Goal: Task Accomplishment & Management: Manage account settings

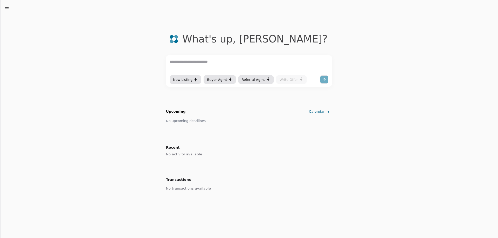
click at [7, 8] on icon "button" at bounding box center [6, 8] width 5 height 5
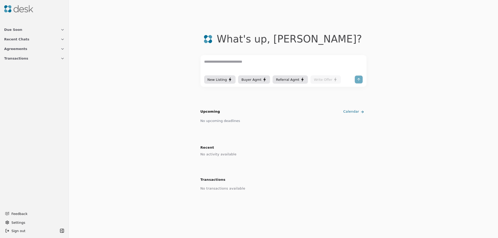
click at [30, 60] on button "Transactions" at bounding box center [34, 59] width 67 height 10
click at [62, 59] on icon "button" at bounding box center [62, 59] width 4 height 4
click at [62, 30] on icon "button" at bounding box center [62, 30] width 4 height 4
click at [64, 75] on icon "button" at bounding box center [62, 75] width 4 height 4
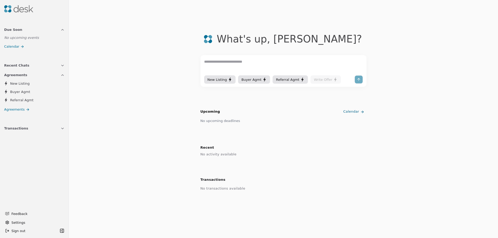
click at [19, 92] on span "Buyer Agmt" at bounding box center [20, 91] width 20 height 5
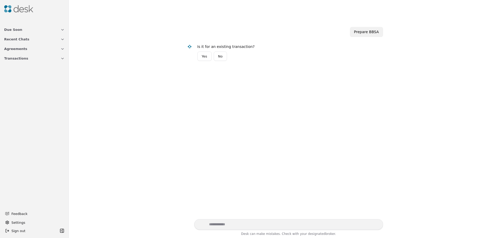
click at [53, 59] on button "Transactions" at bounding box center [34, 59] width 67 height 10
click at [64, 59] on icon "button" at bounding box center [62, 59] width 4 height 4
click at [18, 59] on span "Transactions" at bounding box center [16, 58] width 24 height 5
click at [55, 60] on button "Transactions" at bounding box center [34, 59] width 67 height 10
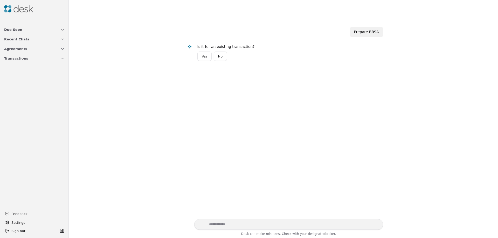
click at [61, 40] on icon "button" at bounding box center [62, 39] width 4 height 4
click at [65, 77] on button "Agreements" at bounding box center [34, 75] width 67 height 10
click at [15, 112] on span "Agreements" at bounding box center [14, 109] width 20 height 5
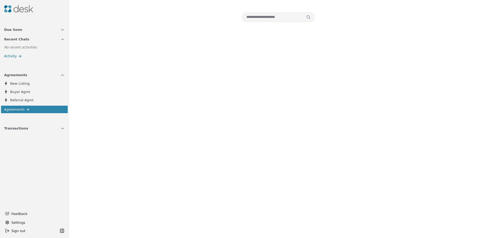
click at [257, 18] on input at bounding box center [278, 16] width 73 height 9
type input "**********"
click at [308, 18] on circle at bounding box center [308, 17] width 3 height 3
click at [62, 127] on icon "button" at bounding box center [62, 129] width 4 height 4
click at [28, 129] on button "Transactions" at bounding box center [34, 129] width 67 height 10
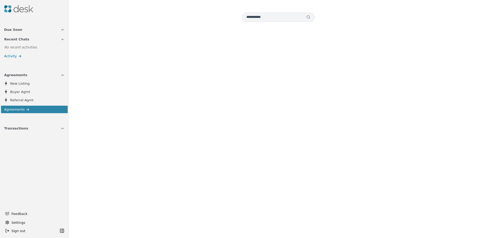
click at [12, 7] on img at bounding box center [18, 8] width 29 height 7
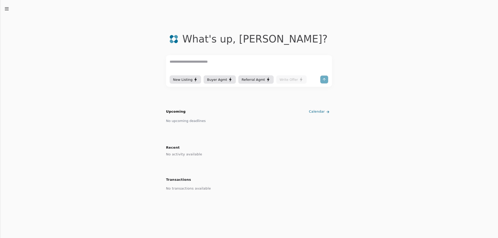
click at [202, 190] on div "No transactions available" at bounding box center [249, 188] width 166 height 7
